Goal: Communication & Community: Answer question/provide support

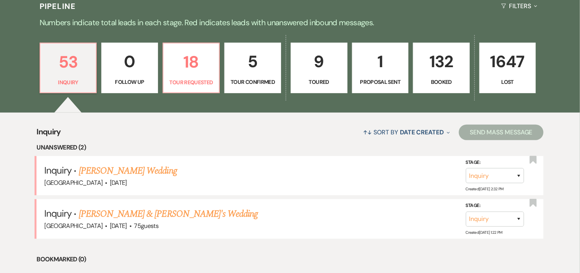
scroll to position [215, 0]
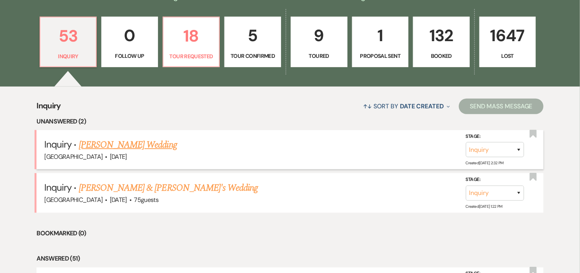
click at [119, 146] on link "[PERSON_NAME] Wedding" at bounding box center [128, 145] width 98 height 14
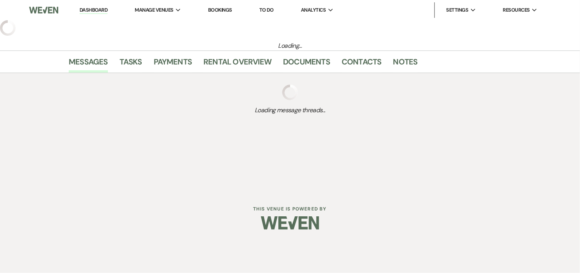
select select "5"
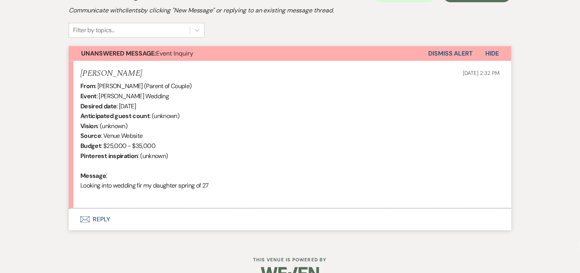
scroll to position [258, 0]
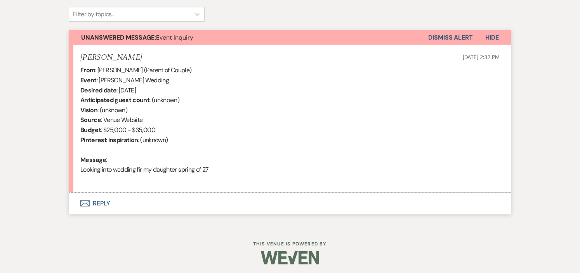
click at [105, 202] on button "Envelope Reply" at bounding box center [290, 203] width 442 height 22
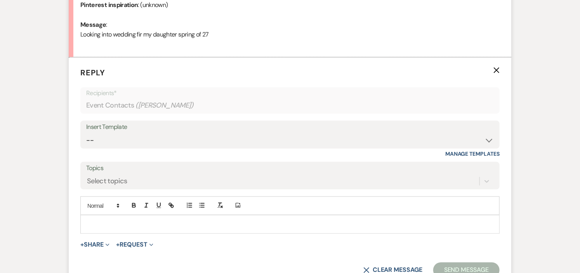
scroll to position [395, 0]
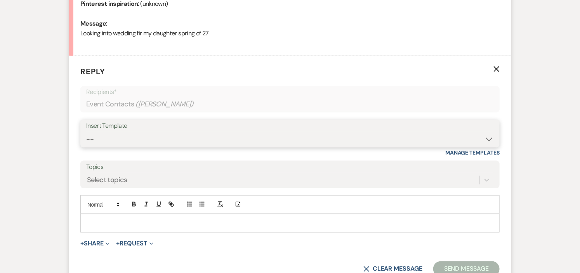
click at [485, 140] on select "-- Weven Planning Portal Introduction (Booked Events) Initial Inquiry Response …" at bounding box center [289, 139] width 407 height 15
select select "600"
click at [86, 132] on select "-- Weven Planning Portal Introduction (Booked Events) Initial Inquiry Response …" at bounding box center [289, 139] width 407 height 15
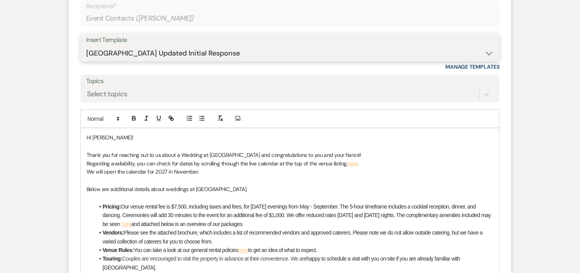
scroll to position [481, 0]
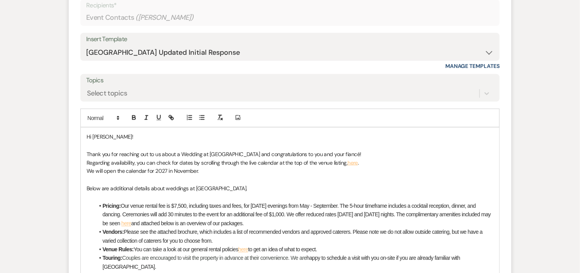
click at [327, 154] on p "Thank you for reaching out to us about a Wedding at [GEOGRAPHIC_DATA] and congr…" at bounding box center [290, 154] width 407 height 9
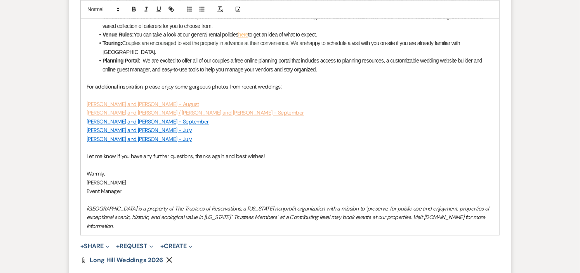
scroll to position [782, 0]
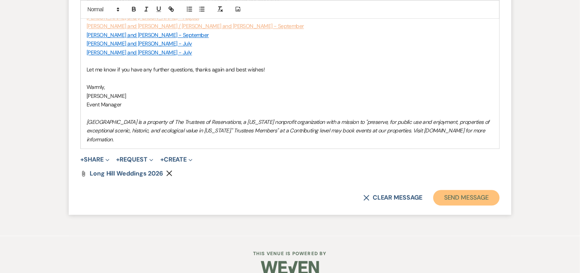
click at [463, 190] on button "Send Message" at bounding box center [466, 198] width 66 height 16
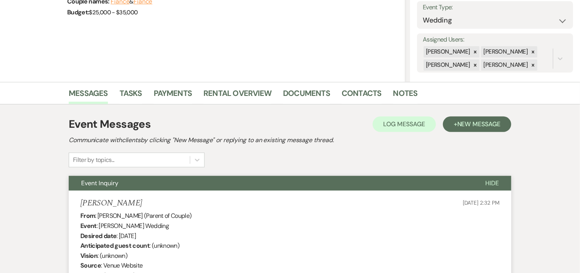
scroll to position [0, 0]
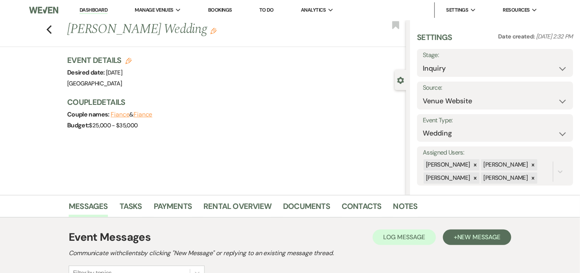
click at [84, 10] on link "Dashboard" at bounding box center [94, 10] width 28 height 7
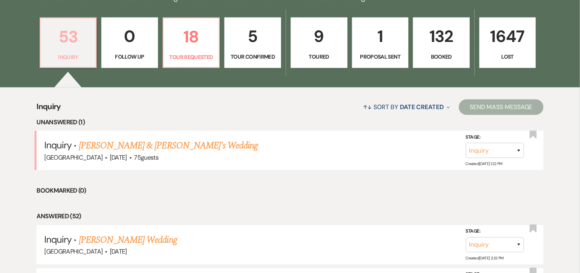
scroll to position [215, 0]
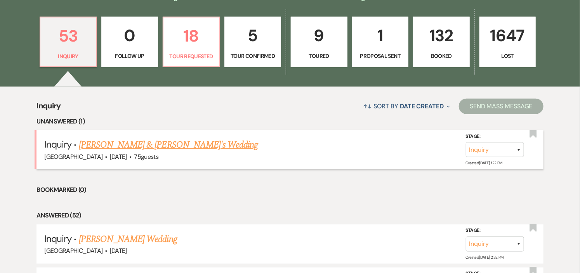
click at [104, 142] on link "Christine Hedden & Fiance's Wedding" at bounding box center [168, 145] width 179 height 14
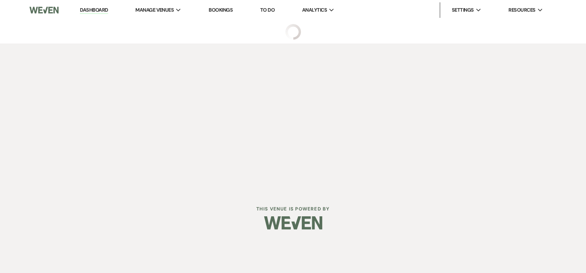
select select "5"
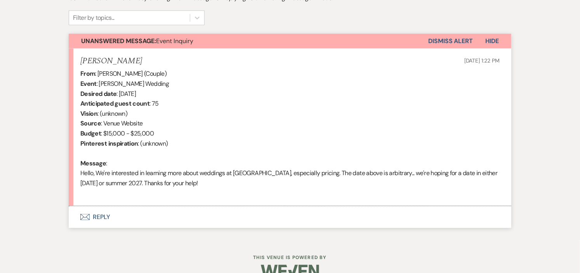
scroll to position [258, 0]
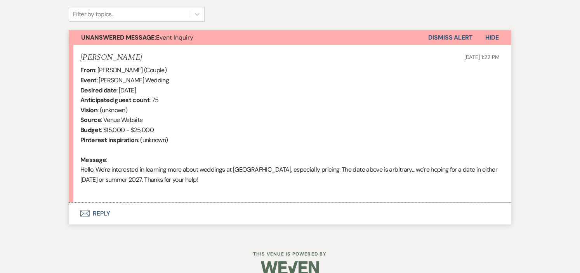
click at [93, 212] on button "Envelope Reply" at bounding box center [290, 214] width 442 height 22
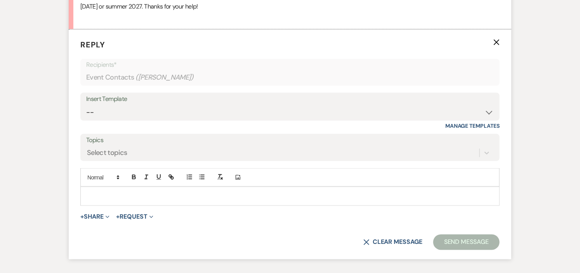
scroll to position [440, 0]
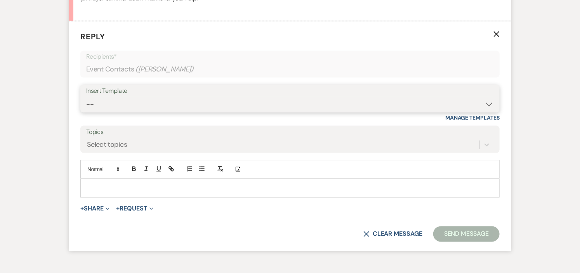
click at [474, 101] on select "-- Weven Planning Portal Introduction (Booked Events) Initial Inquiry Response …" at bounding box center [289, 104] width 407 height 15
select select "600"
click at [86, 97] on select "-- Weven Planning Portal Introduction (Booked Events) Initial Inquiry Response …" at bounding box center [289, 104] width 407 height 15
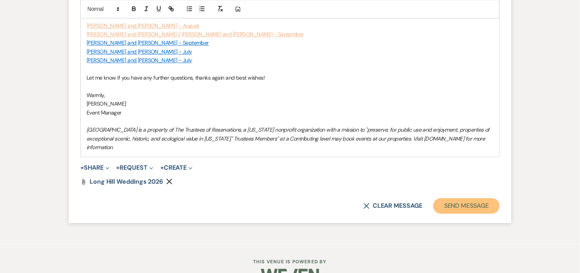
click at [448, 198] on button "Send Message" at bounding box center [466, 206] width 66 height 16
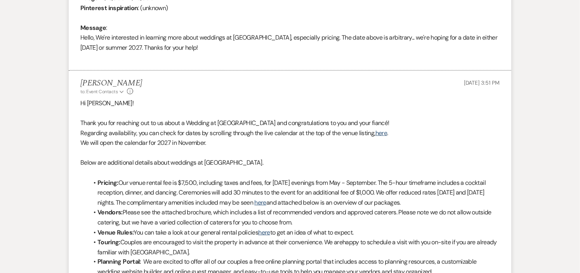
scroll to position [0, 0]
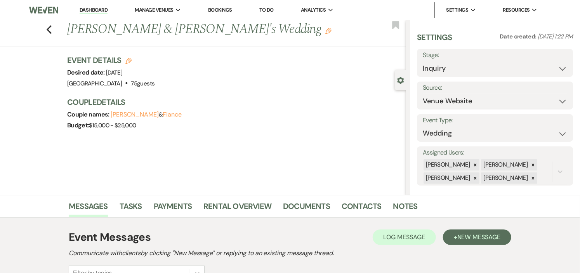
click at [92, 10] on link "Dashboard" at bounding box center [94, 10] width 28 height 7
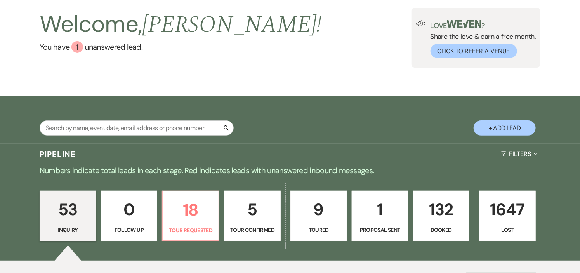
scroll to position [129, 0]
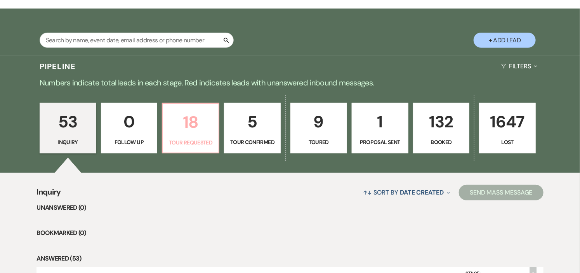
click at [187, 131] on p "18" at bounding box center [190, 122] width 47 height 26
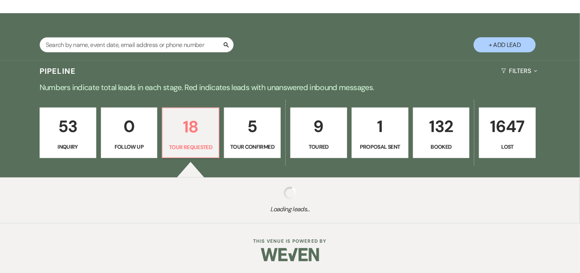
select select "2"
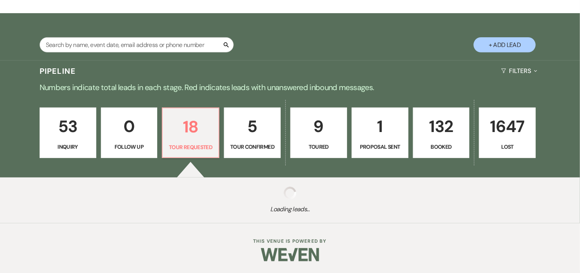
select select "2"
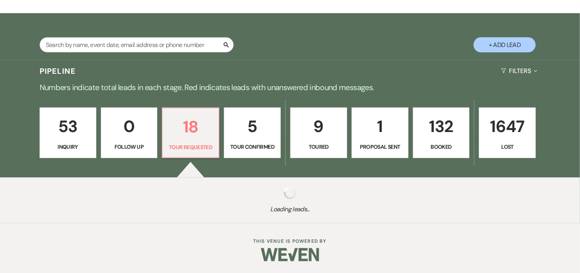
select select "2"
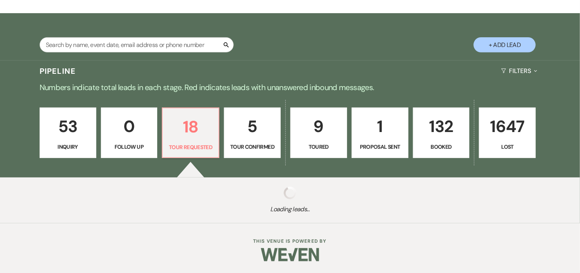
select select "2"
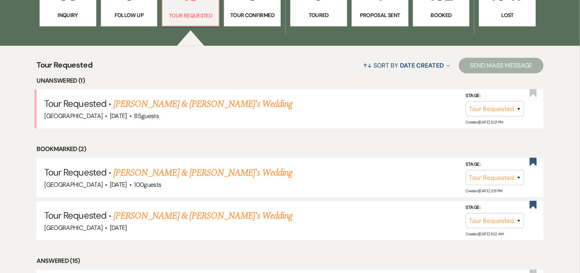
scroll to position [258, 0]
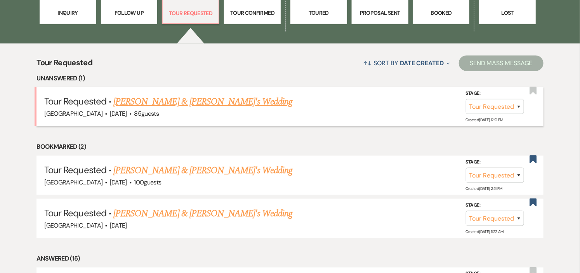
click at [179, 98] on link "Ali Nahigian & Fiance's Wedding" at bounding box center [202, 102] width 179 height 14
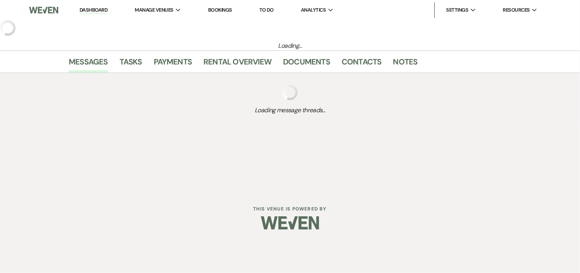
select select "2"
select select "5"
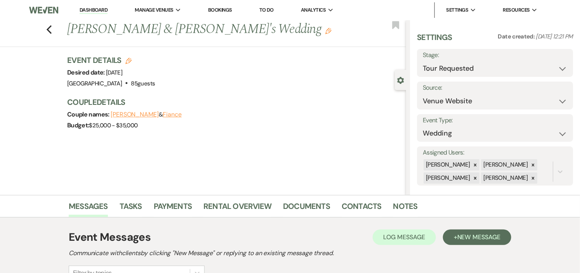
click at [94, 10] on link "Dashboard" at bounding box center [94, 10] width 28 height 7
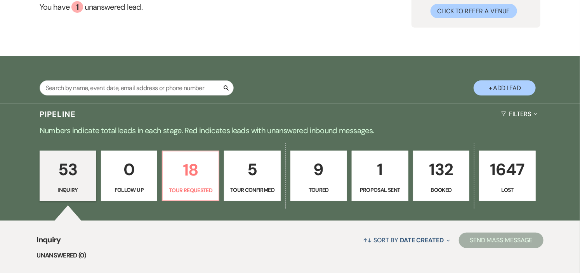
scroll to position [86, 0]
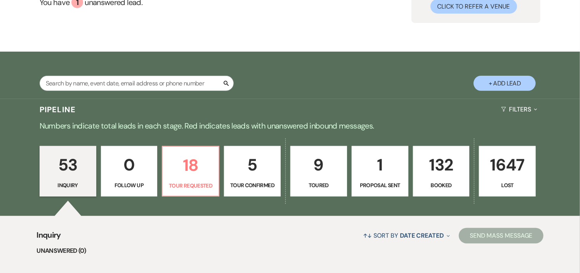
click at [447, 178] on link "132 Booked" at bounding box center [441, 171] width 57 height 50
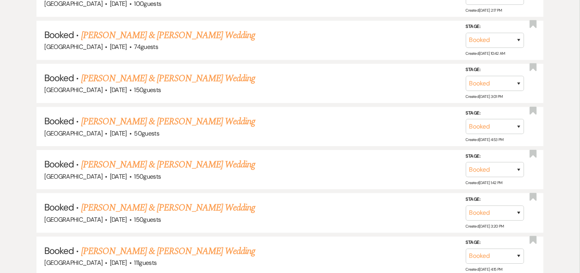
scroll to position [3568, 0]
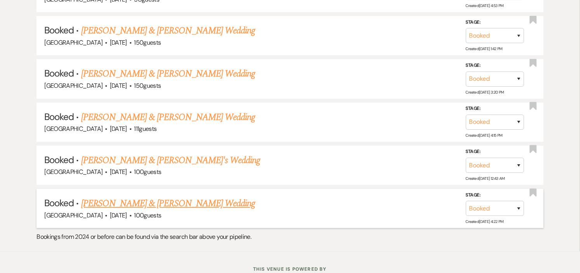
click at [110, 196] on link "Samantha Lane & Jamison Bundy's Wedding" at bounding box center [168, 203] width 174 height 14
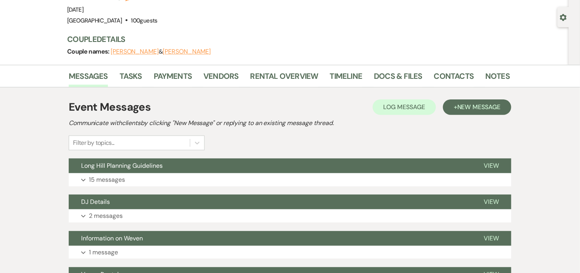
scroll to position [86, 0]
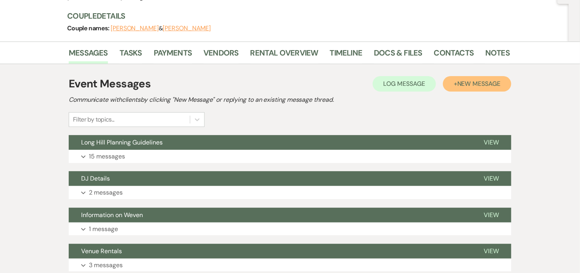
click at [462, 78] on button "+ New Message" at bounding box center [477, 84] width 68 height 16
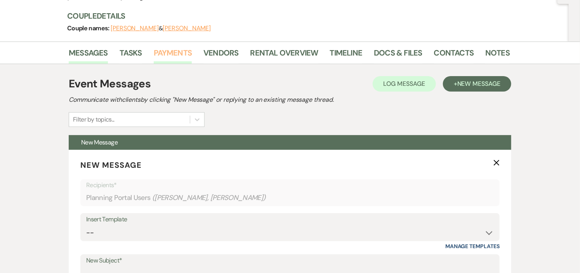
click at [177, 54] on link "Payments" at bounding box center [173, 55] width 38 height 17
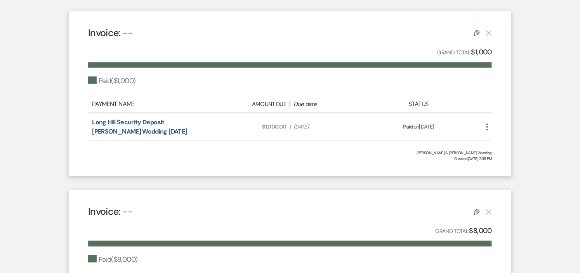
scroll to position [215, 0]
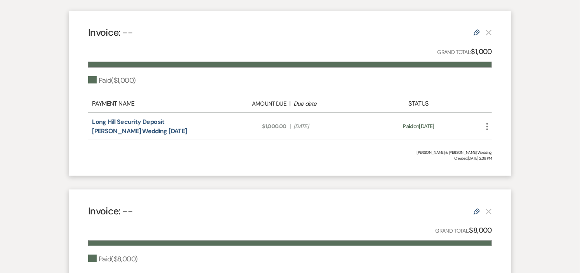
click at [485, 125] on icon "More" at bounding box center [486, 126] width 9 height 9
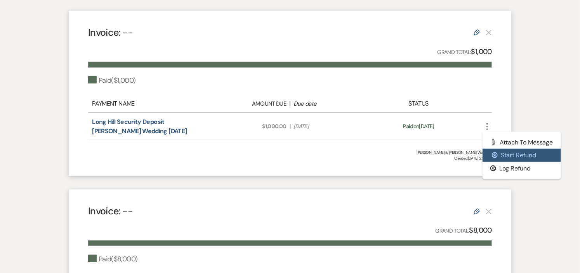
click at [505, 154] on button "$ Start Refund" at bounding box center [521, 155] width 78 height 13
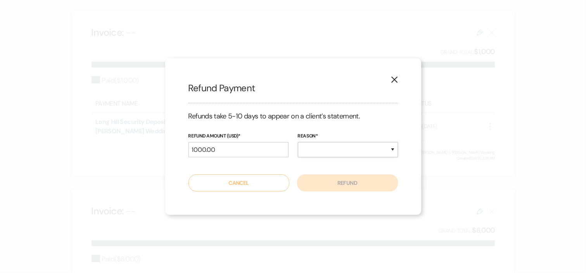
click at [374, 151] on select "Duplicate Fraudulent Requested by Customer Other" at bounding box center [348, 149] width 100 height 15
select select "other"
click at [298, 142] on select "Duplicate Fraudulent Requested by Customer Other" at bounding box center [348, 149] width 100 height 15
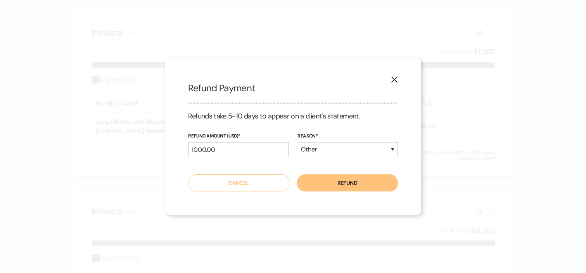
click at [355, 186] on button "Refund" at bounding box center [347, 182] width 101 height 17
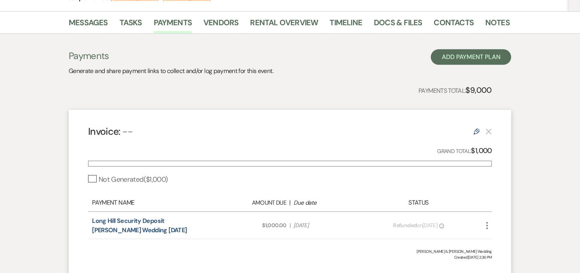
scroll to position [0, 0]
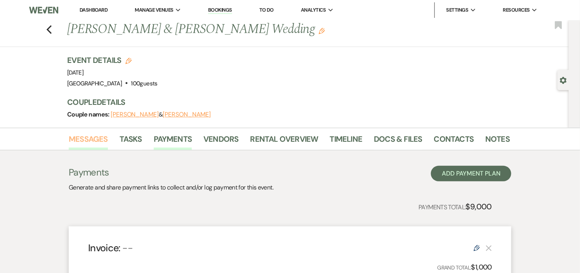
click at [97, 139] on link "Messages" at bounding box center [88, 141] width 39 height 17
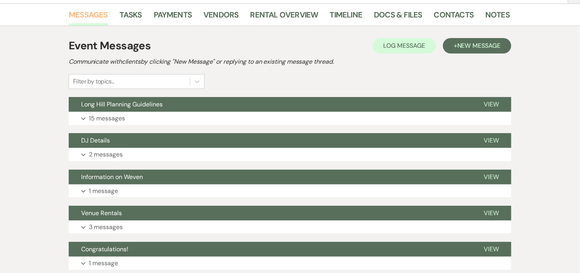
scroll to position [129, 0]
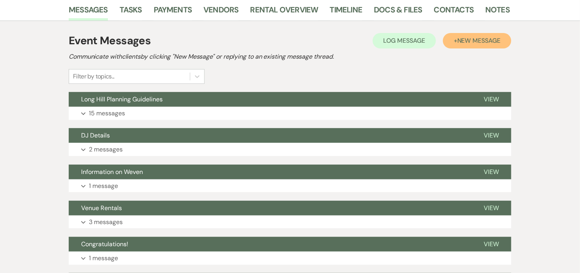
click at [454, 39] on button "+ New Message" at bounding box center [477, 41] width 68 height 16
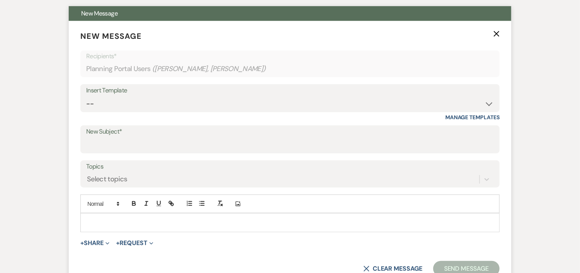
scroll to position [215, 0]
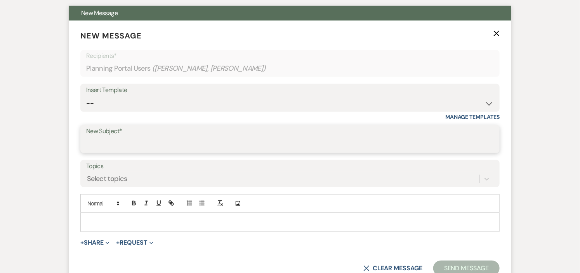
click at [347, 145] on input "New Subject*" at bounding box center [289, 144] width 407 height 15
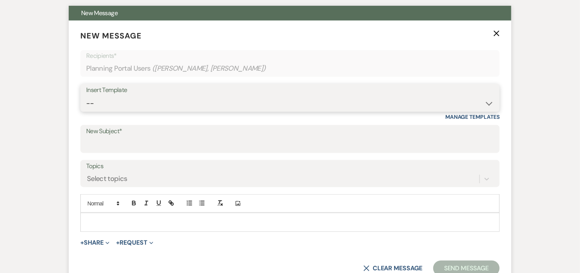
click at [241, 99] on select "-- Weven Planning Portal Introduction (Booked Events) Initial Inquiry Response …" at bounding box center [289, 103] width 407 height 15
select select "531"
click at [86, 96] on select "-- Weven Planning Portal Introduction (Booked Events) Initial Inquiry Response …" at bounding box center [289, 103] width 407 height 15
type input "Congratulations!"
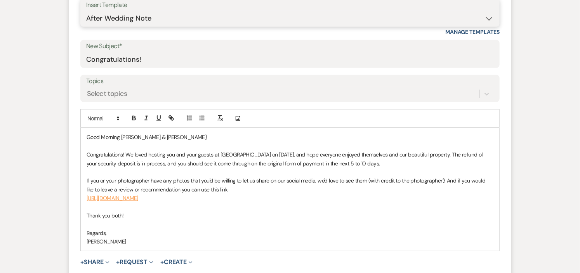
scroll to position [301, 0]
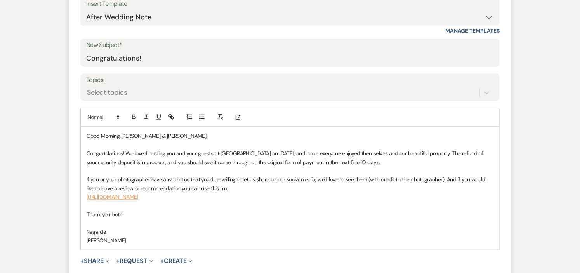
click at [119, 137] on p "Good Morning Samantha & Jamison!" at bounding box center [290, 136] width 407 height 9
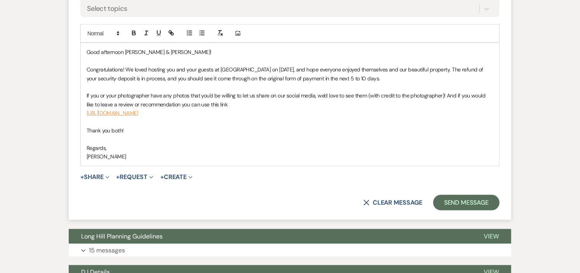
scroll to position [388, 0]
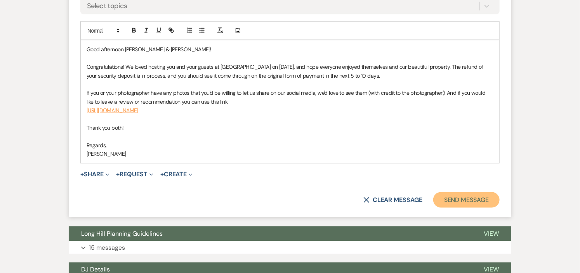
click at [481, 201] on button "Send Message" at bounding box center [466, 200] width 66 height 16
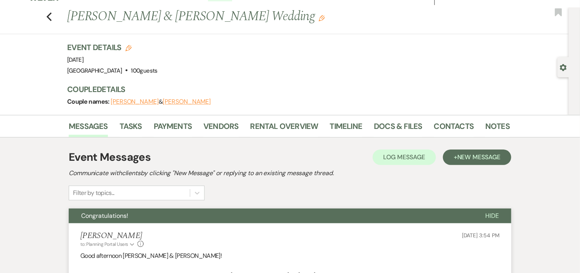
scroll to position [0, 0]
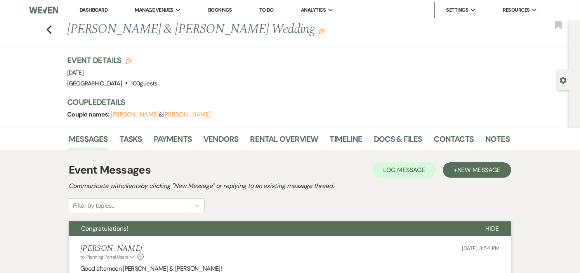
click at [82, 8] on link "Dashboard" at bounding box center [94, 10] width 28 height 7
